Goal: Information Seeking & Learning: Learn about a topic

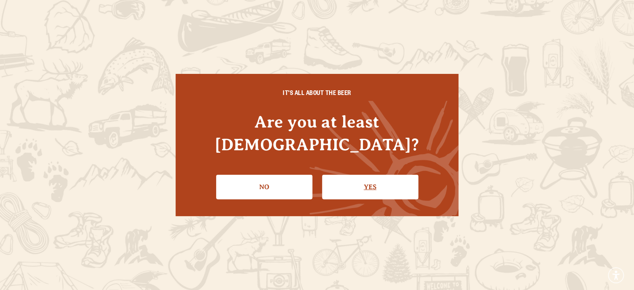
click at [352, 183] on link "Yes" at bounding box center [370, 187] width 96 height 24
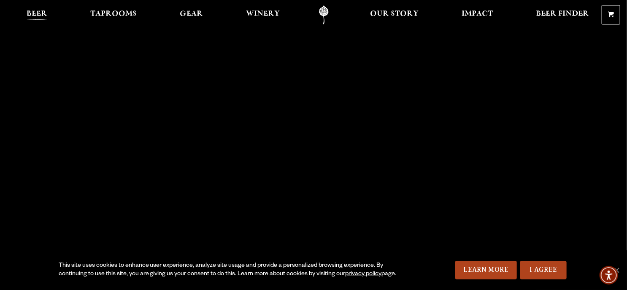
click at [44, 12] on span "Beer" at bounding box center [37, 14] width 21 height 7
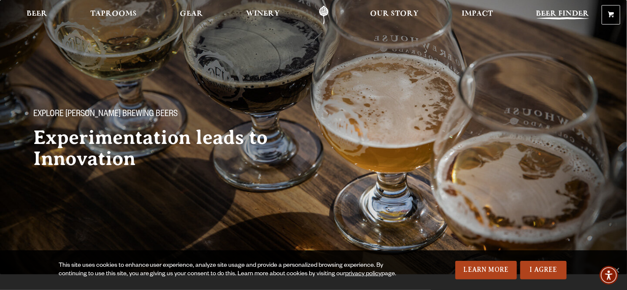
click at [565, 16] on span "Beer Finder" at bounding box center [562, 14] width 53 height 7
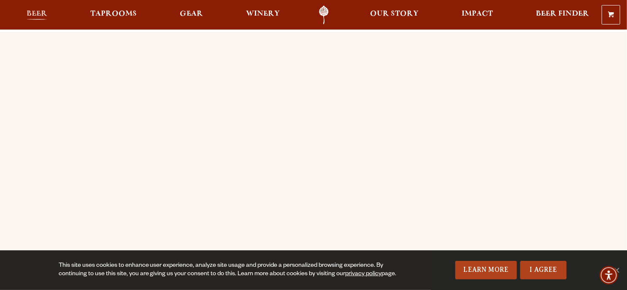
click at [46, 11] on span "Beer" at bounding box center [37, 14] width 21 height 7
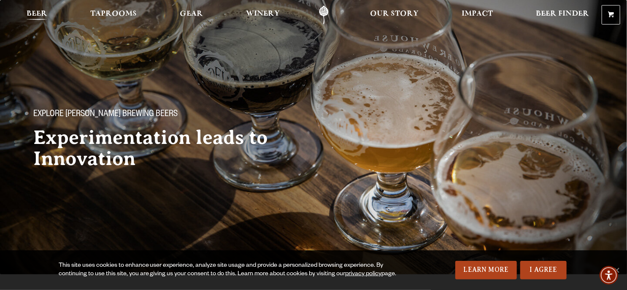
click at [32, 11] on span "Beer" at bounding box center [37, 14] width 21 height 7
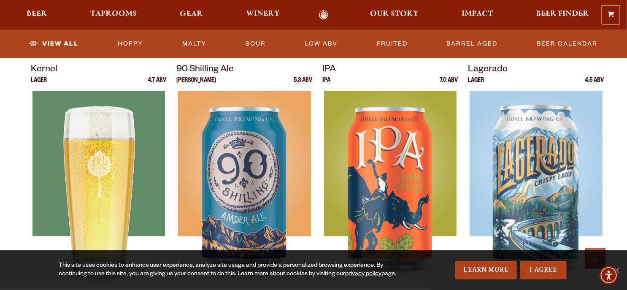
scroll to position [380, 0]
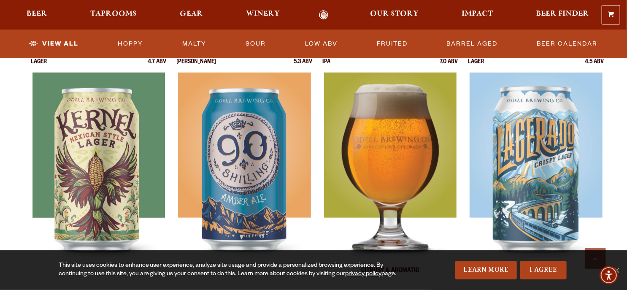
click at [383, 153] on img at bounding box center [390, 178] width 132 height 211
